Goal: Information Seeking & Learning: Learn about a topic

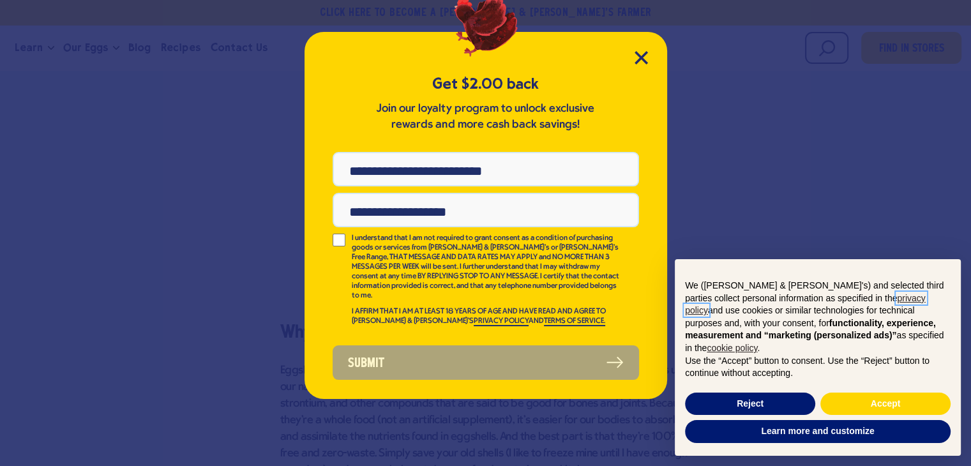
scroll to position [1561, 0]
click at [641, 63] on icon "Close Modal" at bounding box center [641, 57] width 13 height 13
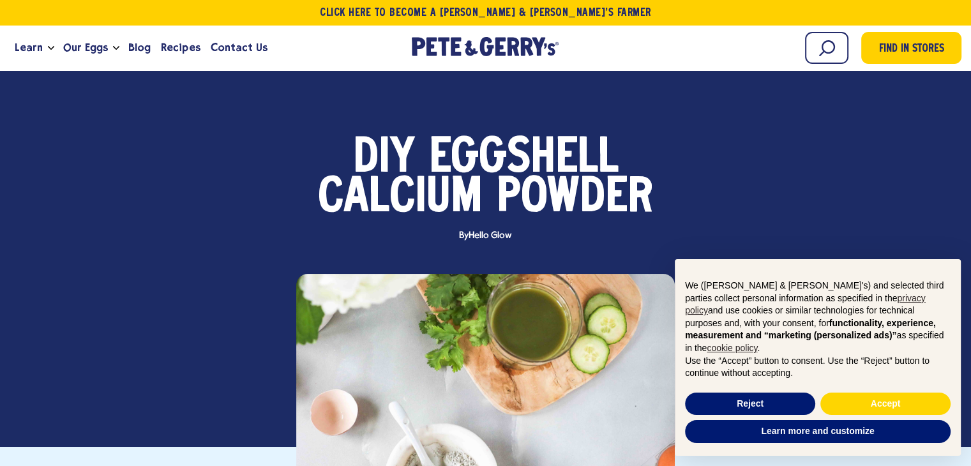
scroll to position [0, 0]
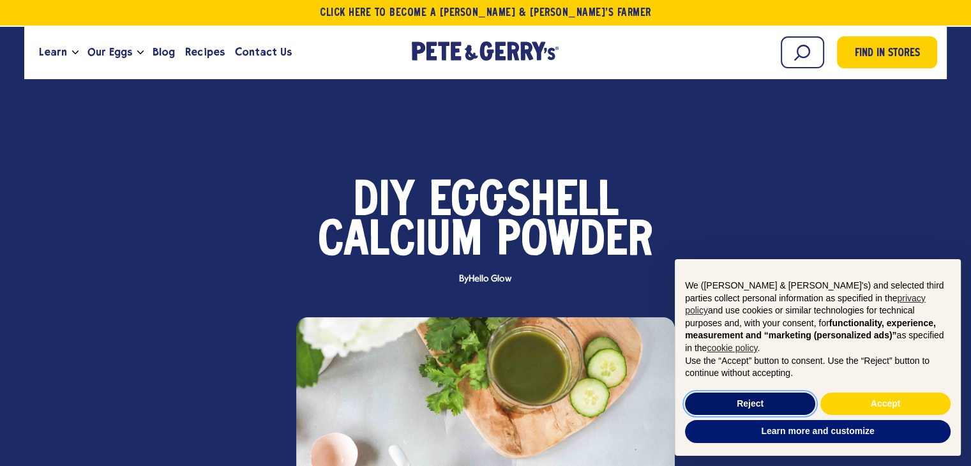
click at [772, 405] on button "Reject" at bounding box center [750, 404] width 130 height 23
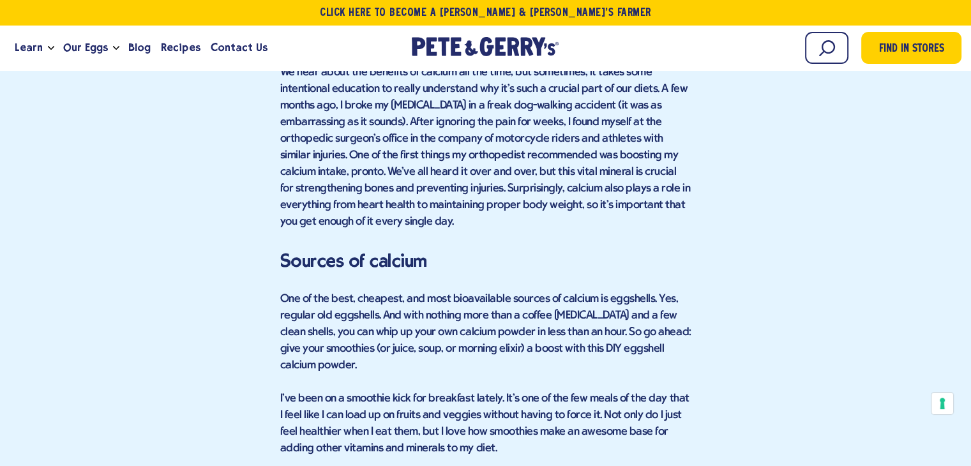
scroll to position [766, 0]
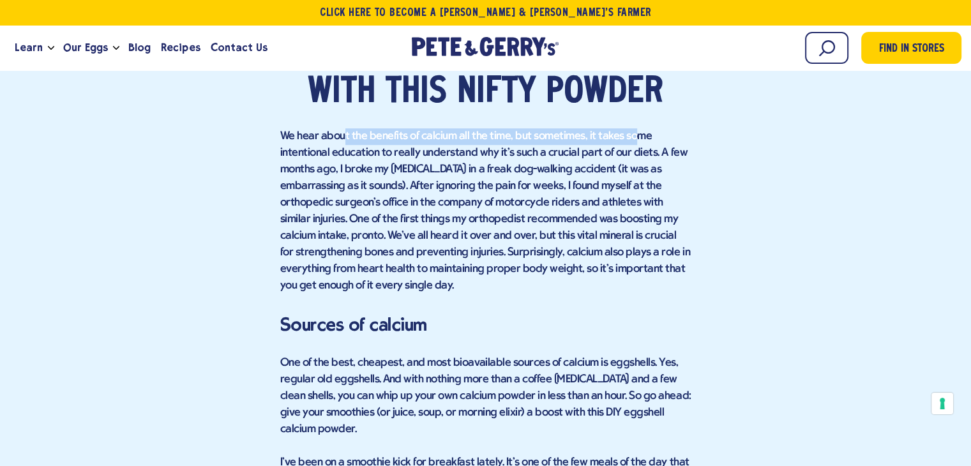
drag, startPoint x: 344, startPoint y: 139, endPoint x: 630, endPoint y: 133, distance: 285.5
click at [630, 133] on p "We hear about the benefits of calcium all the time, but sometimes, it takes som…" at bounding box center [485, 211] width 411 height 166
click at [480, 151] on p "We hear about the benefits of calcium all the time, but sometimes, it takes som…" at bounding box center [485, 211] width 411 height 166
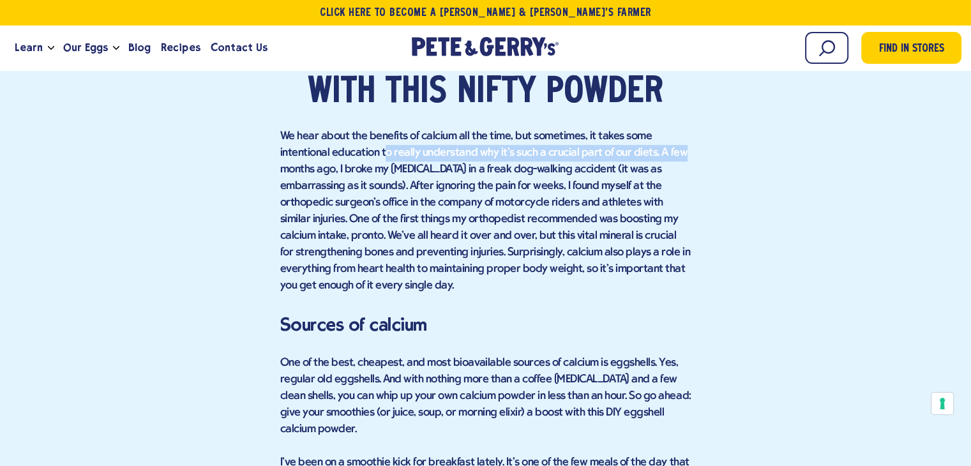
drag, startPoint x: 418, startPoint y: 156, endPoint x: 688, endPoint y: 146, distance: 270.3
click at [688, 146] on p "We hear about the benefits of calcium all the time, but sometimes, it takes som…" at bounding box center [485, 211] width 411 height 166
click at [479, 158] on p "We hear about the benefits of calcium all the time, but sometimes, it takes som…" at bounding box center [485, 211] width 411 height 166
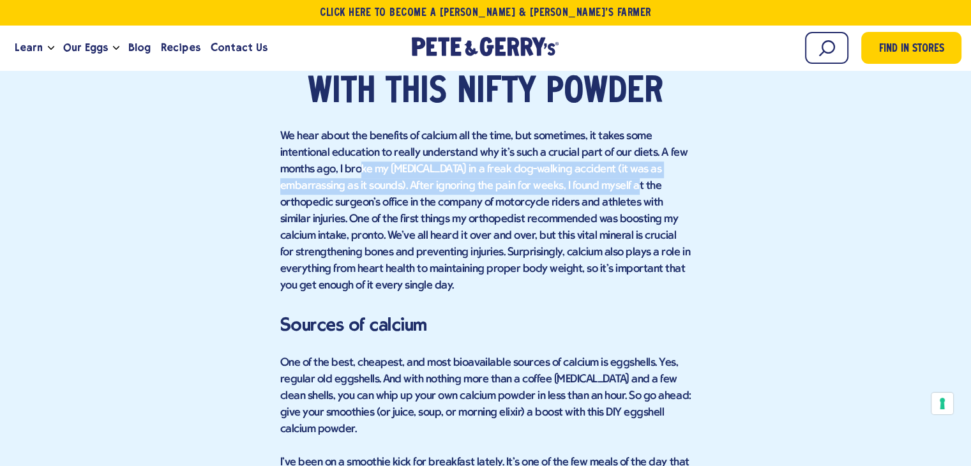
drag, startPoint x: 368, startPoint y: 169, endPoint x: 633, endPoint y: 190, distance: 265.8
click at [633, 190] on p "We hear about the benefits of calcium all the time, but sometimes, it takes som…" at bounding box center [485, 211] width 411 height 166
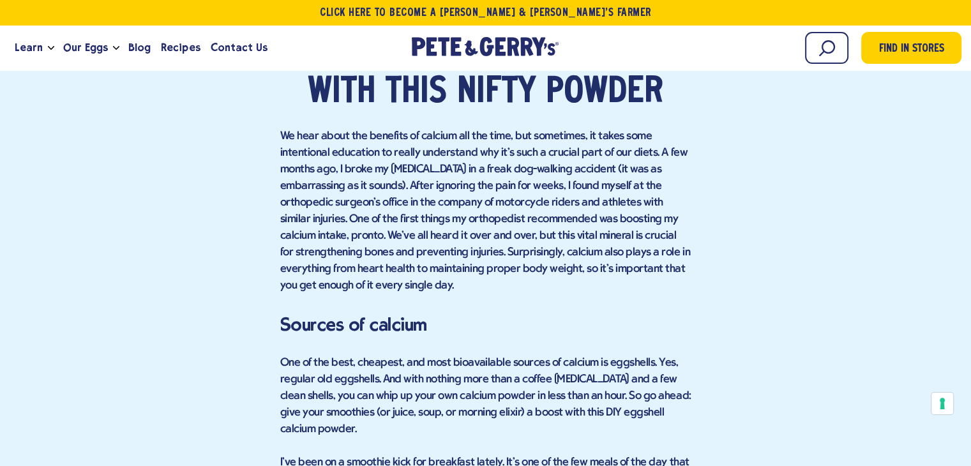
click at [398, 203] on p "We hear about the benefits of calcium all the time, but sometimes, it takes som…" at bounding box center [485, 211] width 411 height 166
drag, startPoint x: 466, startPoint y: 216, endPoint x: 753, endPoint y: 213, distance: 287.3
click at [391, 208] on p "We hear about the benefits of calcium all the time, but sometimes, it takes som…" at bounding box center [485, 211] width 411 height 166
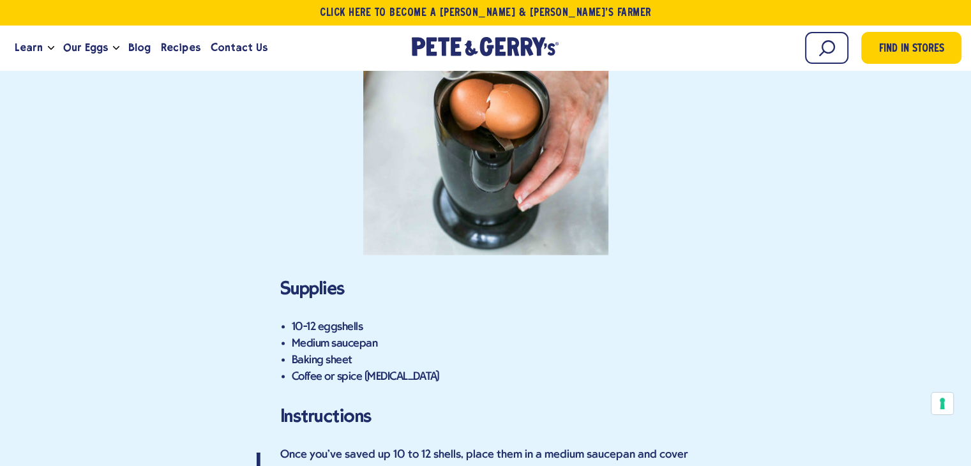
scroll to position [2618, 0]
